Goal: Browse casually

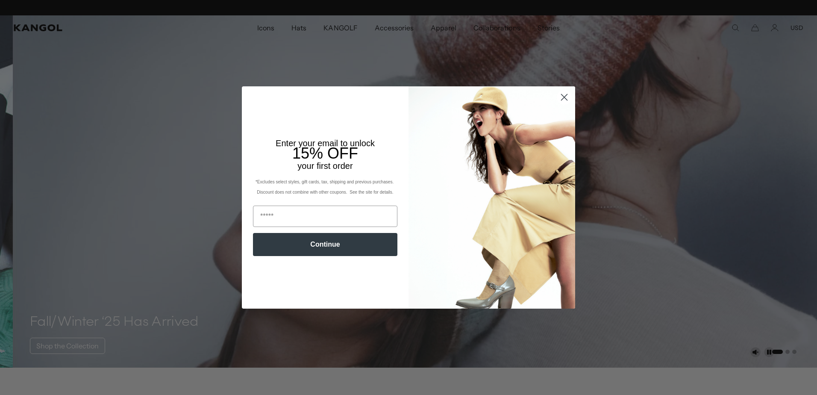
click at [561, 98] on icon "Close dialog" at bounding box center [564, 97] width 6 height 6
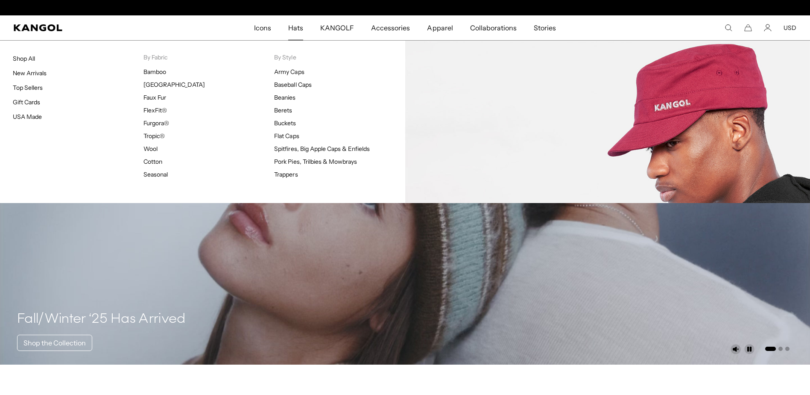
scroll to position [0, 176]
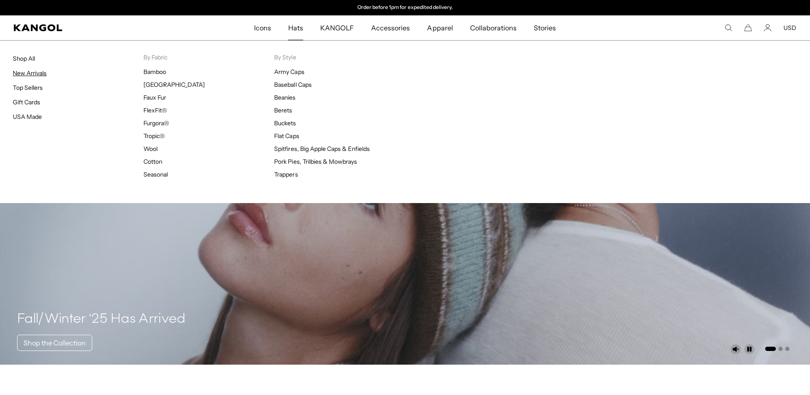
click at [33, 74] on link "New Arrivals" at bounding box center [30, 73] width 34 height 8
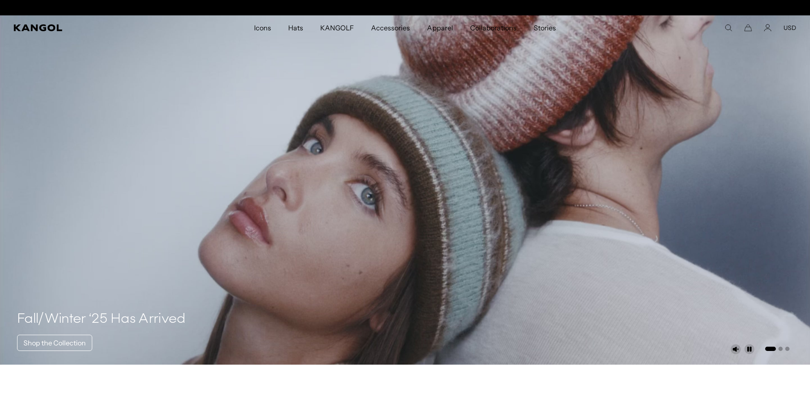
scroll to position [0, 176]
